Goal: Information Seeking & Learning: Check status

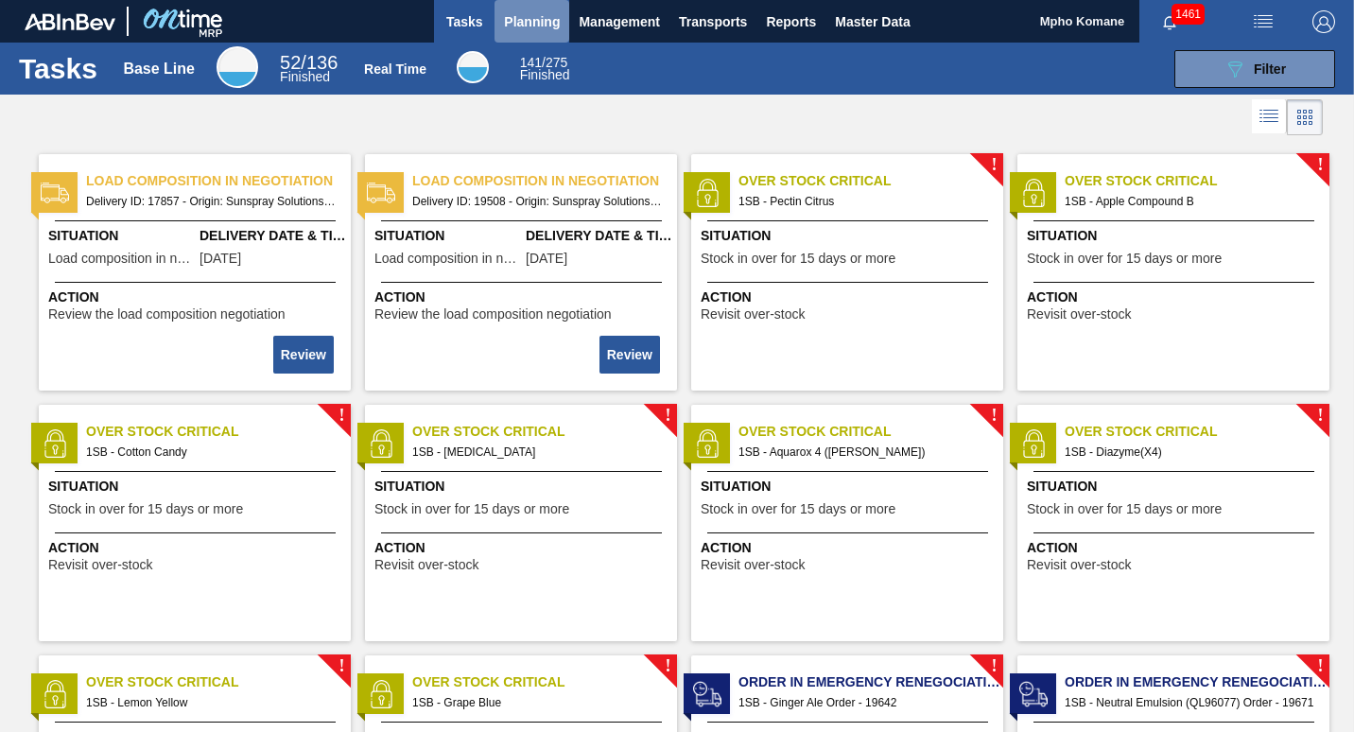
click at [531, 14] on span "Planning" at bounding box center [532, 21] width 56 height 23
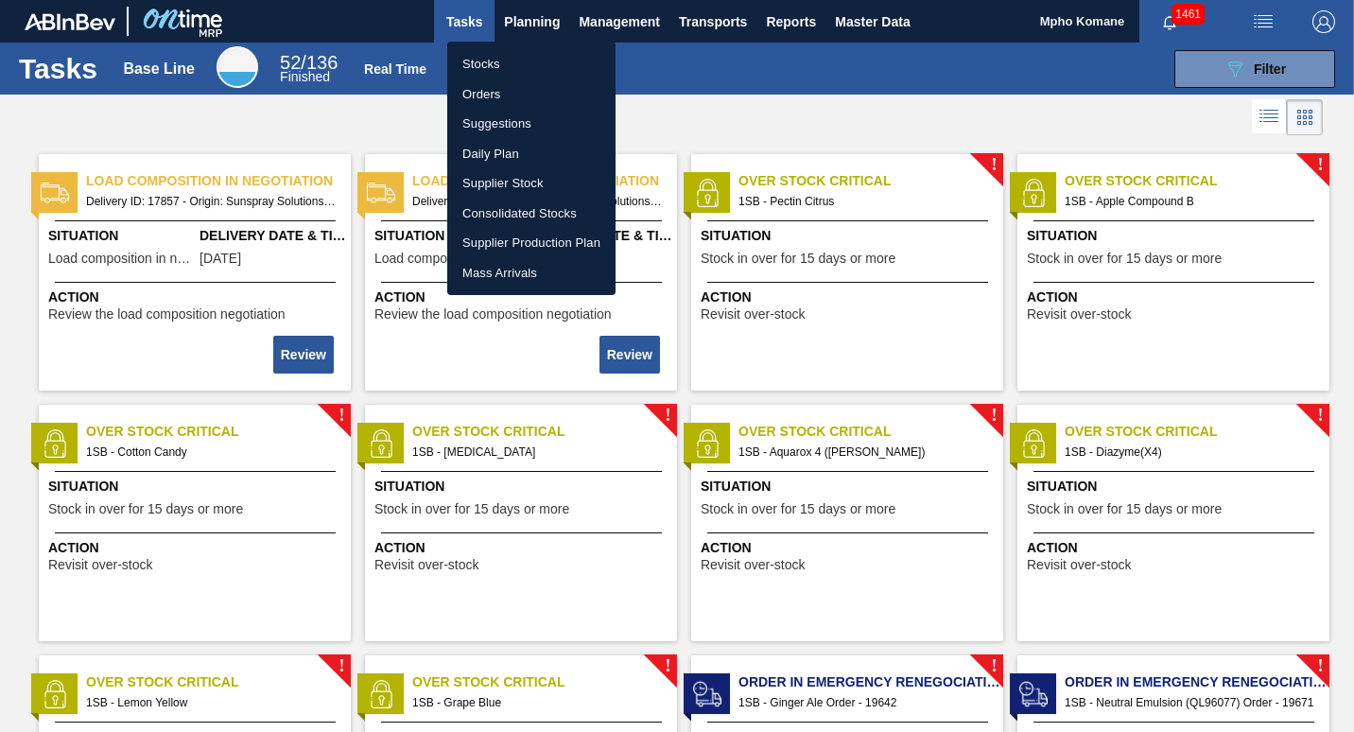
click at [498, 62] on li "Stocks" at bounding box center [531, 64] width 168 height 30
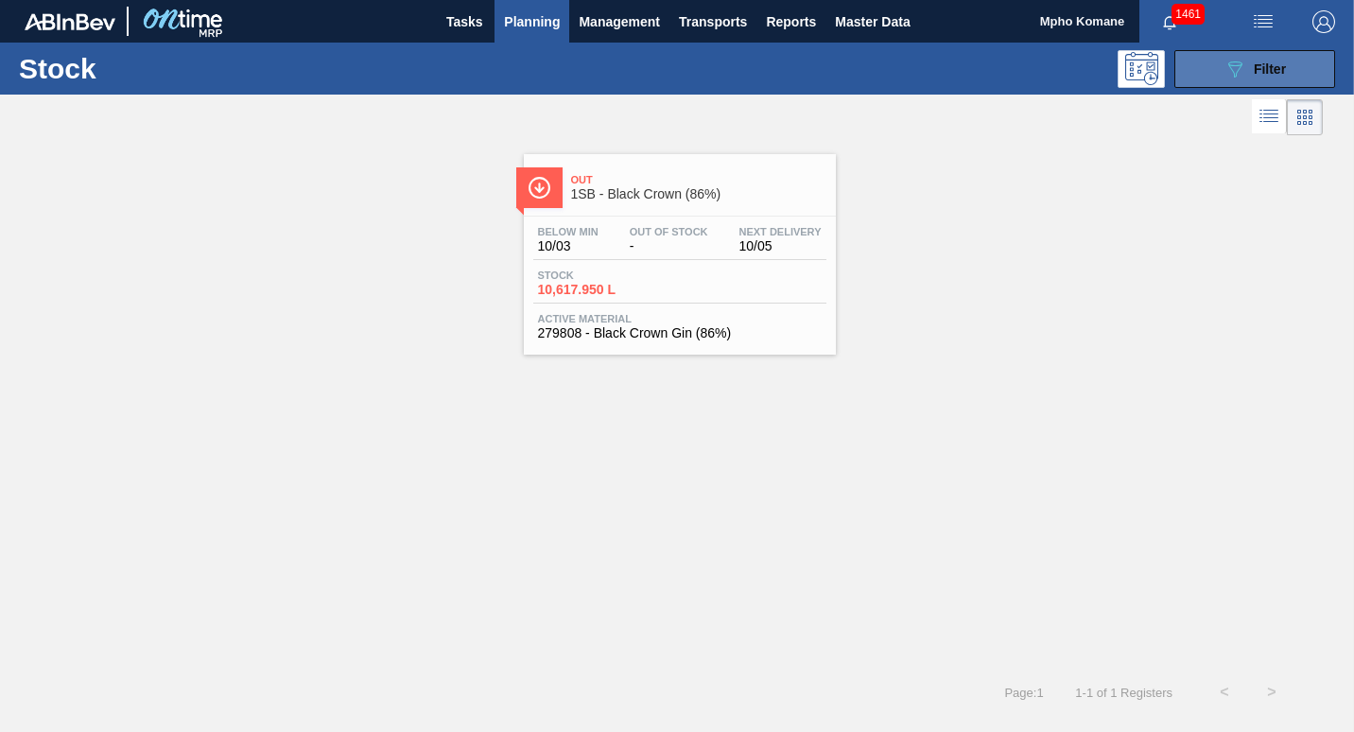
click at [1275, 75] on span "Filter" at bounding box center [1270, 68] width 32 height 15
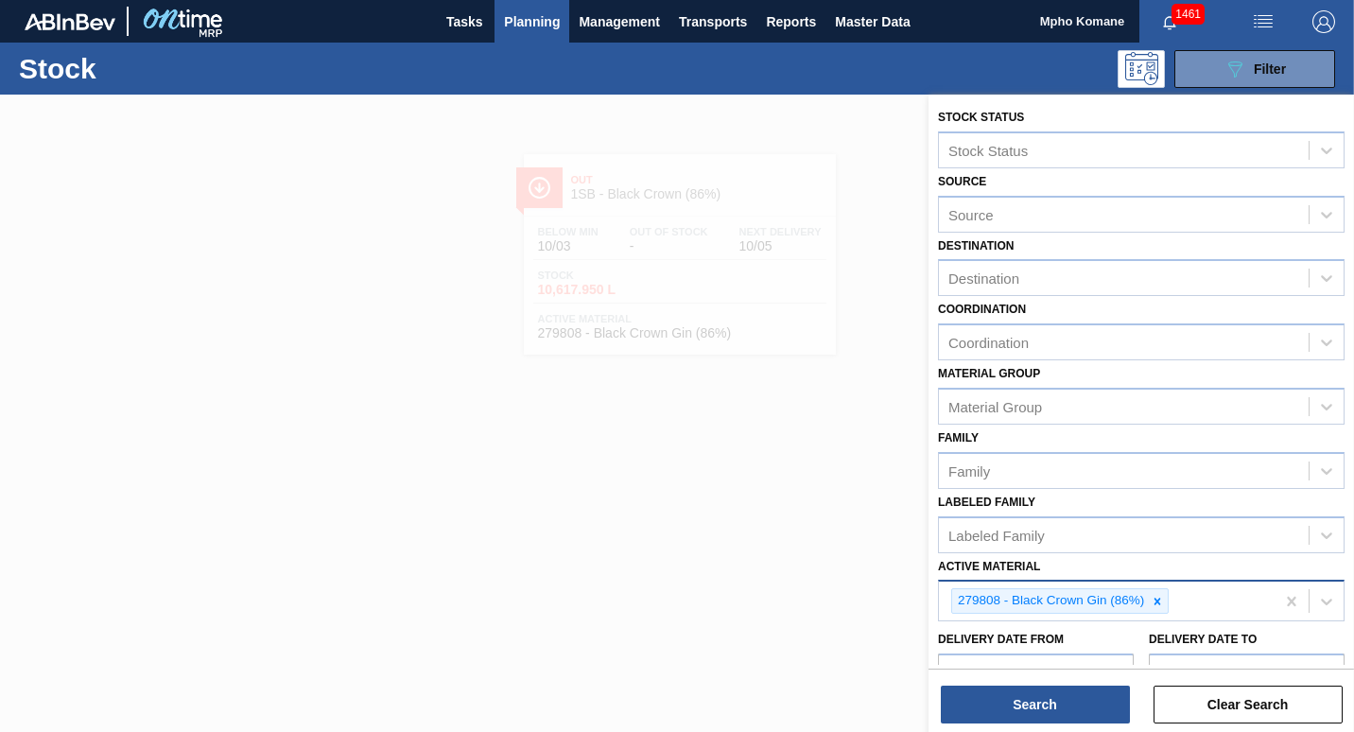
click at [1176, 599] on div "279808 - Black Crown Gin (86%)" at bounding box center [1107, 601] width 336 height 39
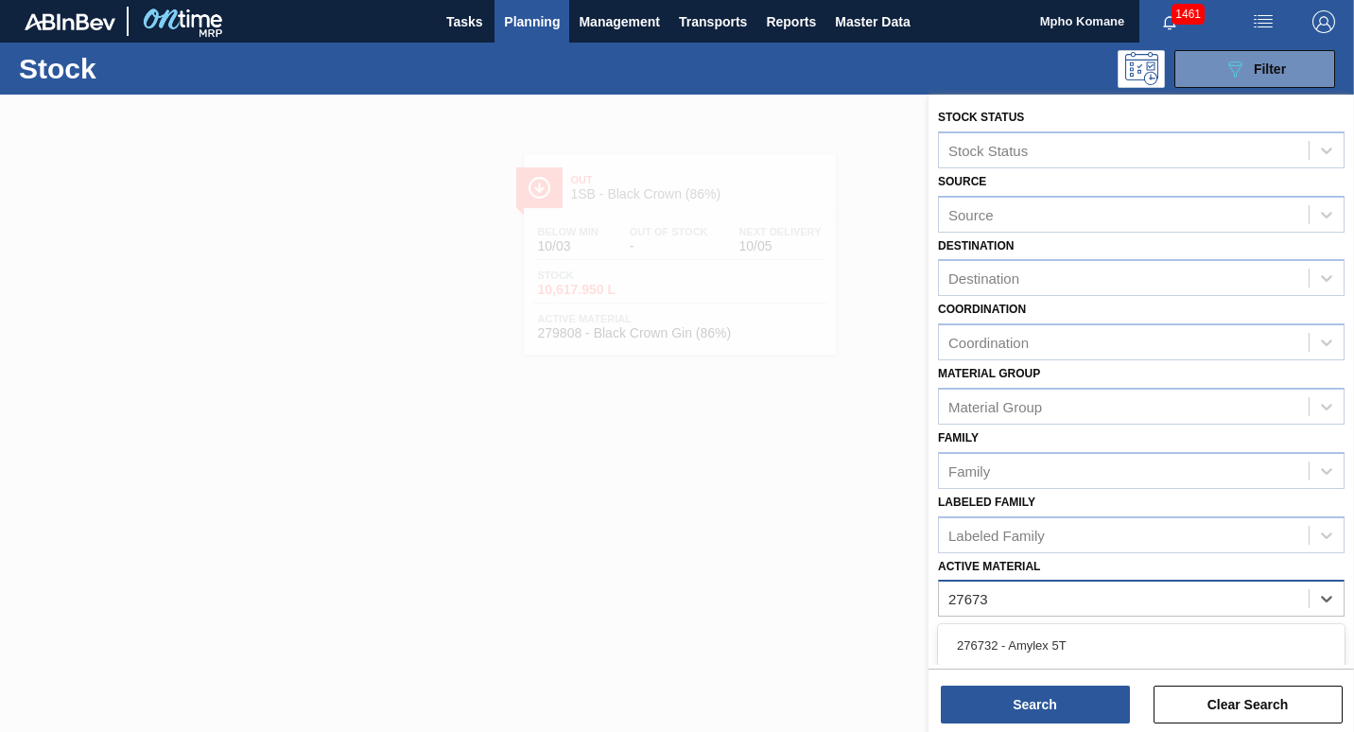
type Material "276732"
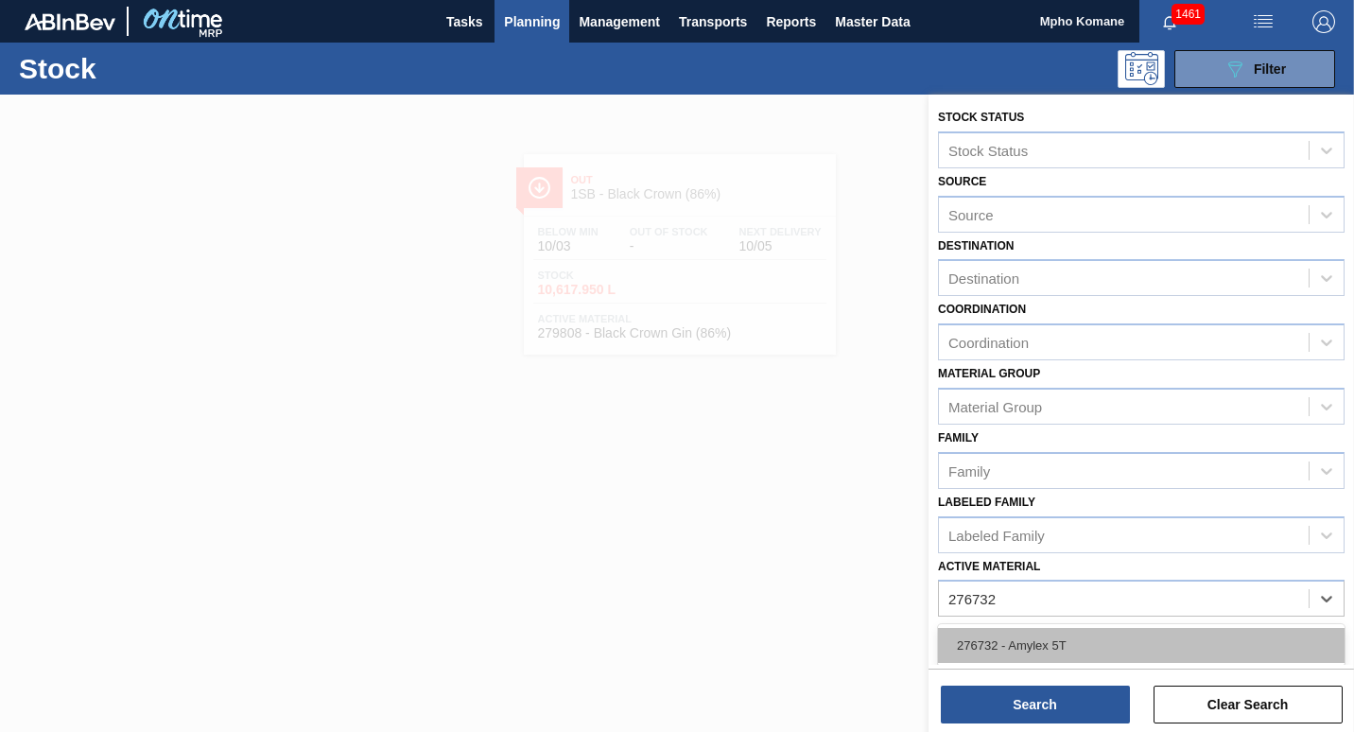
click at [1090, 638] on div "276732 - Amylex 5T" at bounding box center [1141, 645] width 407 height 35
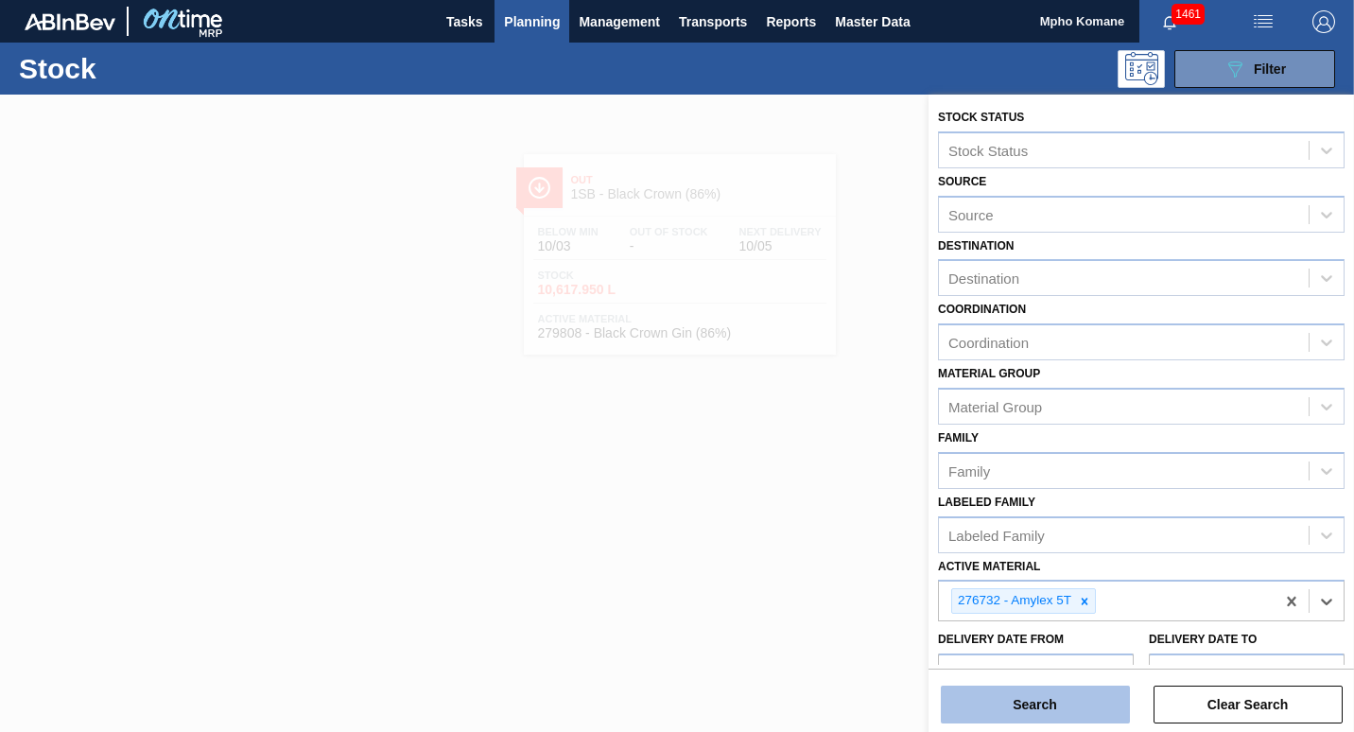
click at [1053, 698] on button "Search" at bounding box center [1035, 705] width 189 height 38
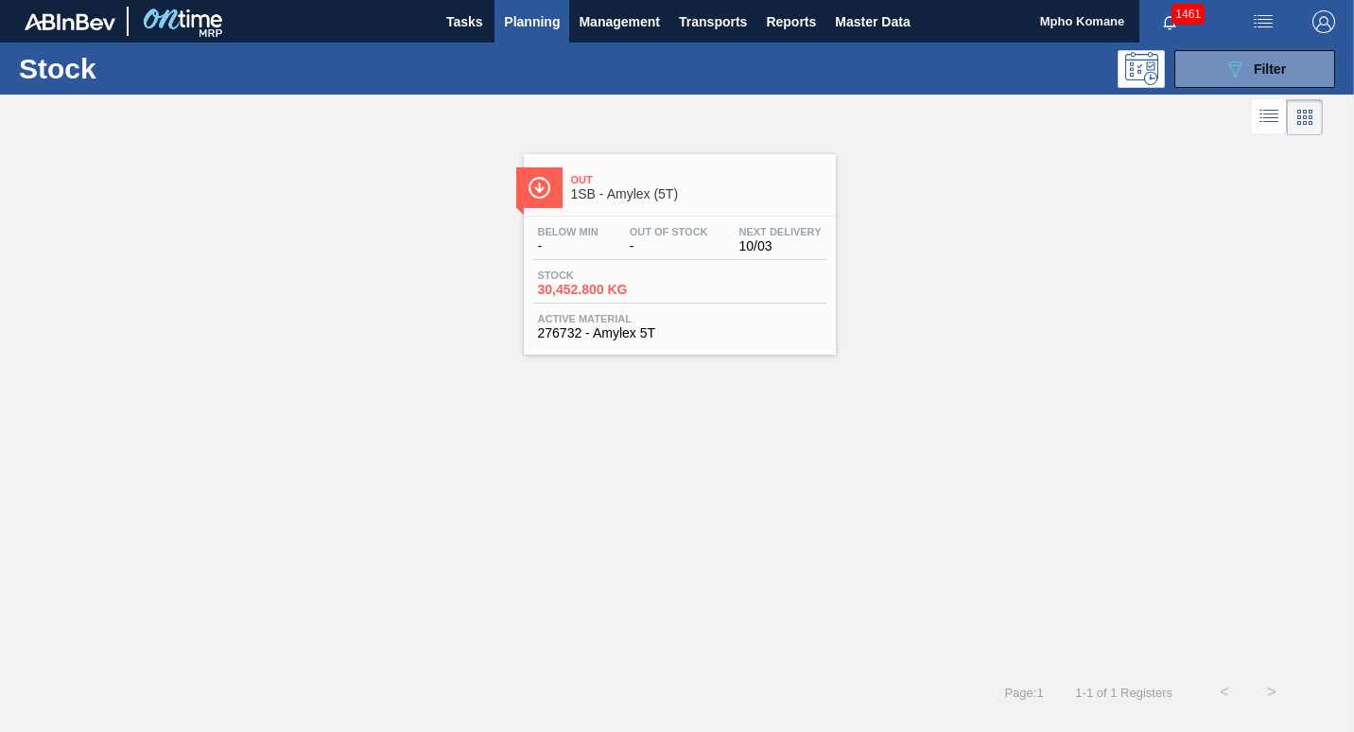
click at [673, 266] on div "Below Min - Out Of Stock - Next Delivery 10/03 Stock 30,452.800 KG Active Mater…" at bounding box center [680, 281] width 312 height 129
